Goal: Task Accomplishment & Management: Complete application form

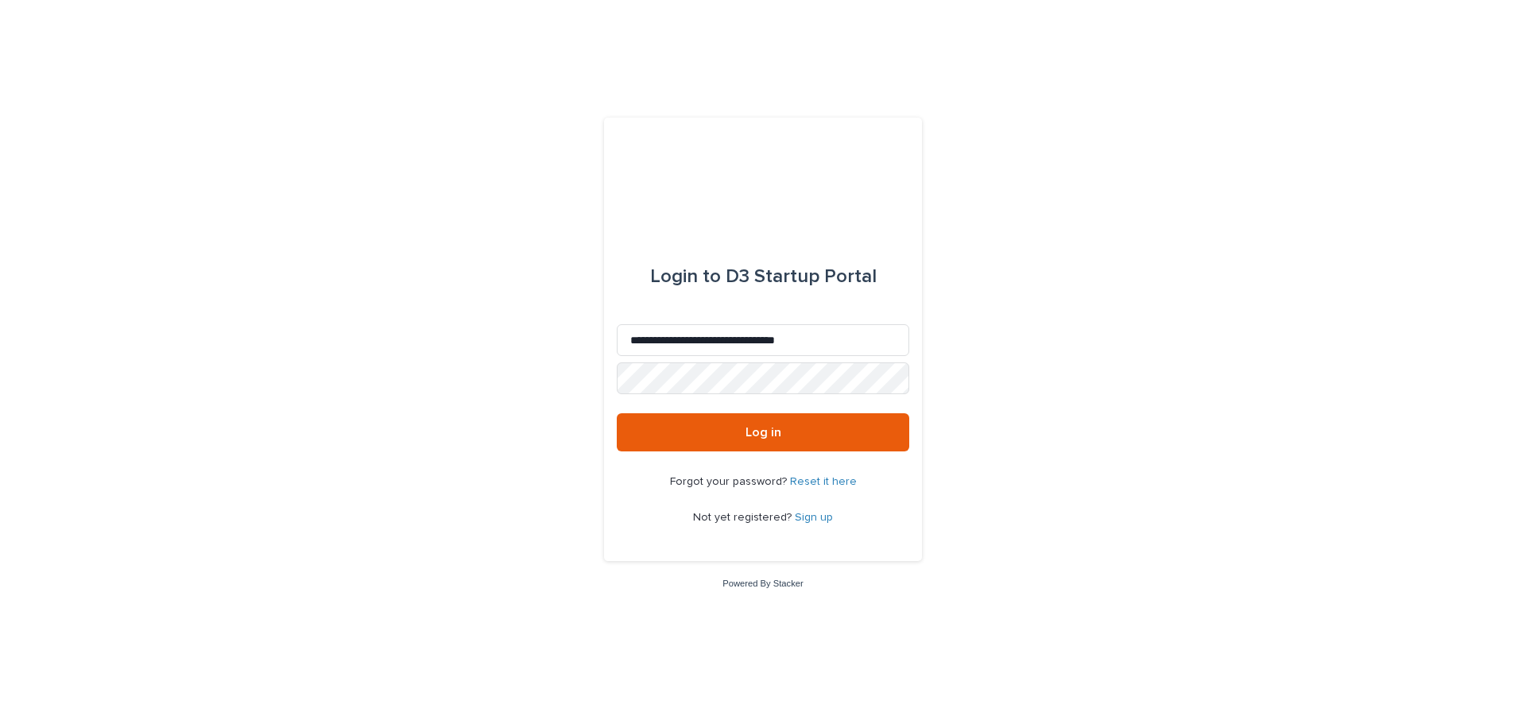
drag, startPoint x: 809, startPoint y: 337, endPoint x: 610, endPoint y: 344, distance: 199.6
click at [610, 344] on div "**********" at bounding box center [763, 339] width 318 height 443
type input "**********"
click at [710, 420] on button "Log in" at bounding box center [763, 432] width 292 height 38
